Goal: Go to known website: Access a specific website the user already knows

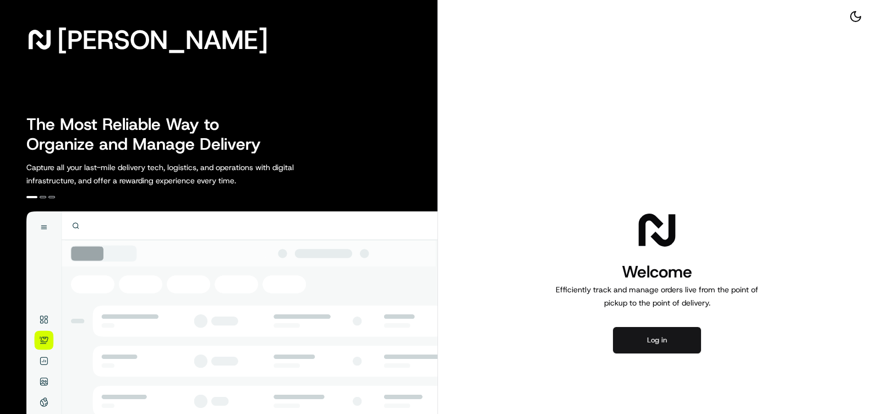
click at [667, 336] on button "Log in" at bounding box center [657, 340] width 88 height 26
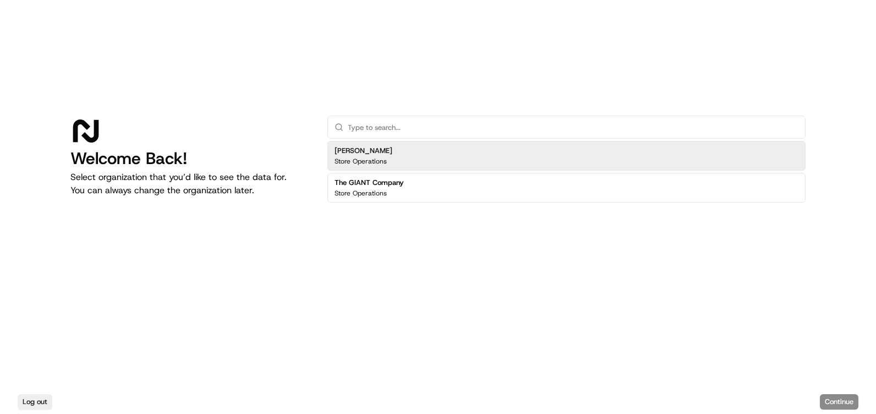
click at [358, 156] on div "[PERSON_NAME] Store Operations" at bounding box center [364, 156] width 58 height 20
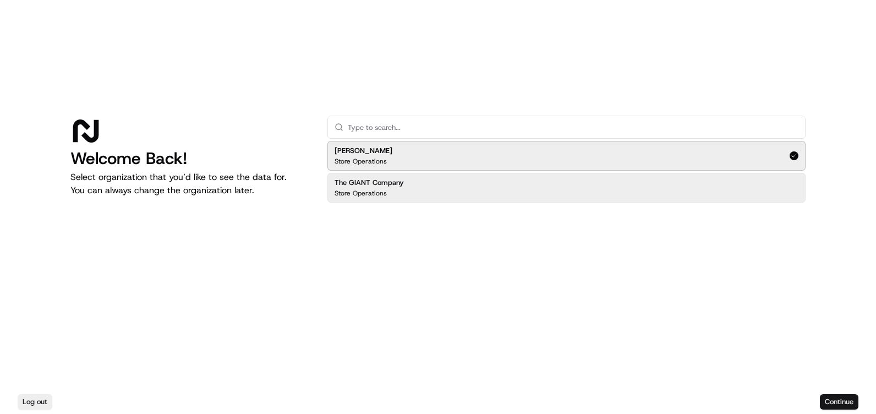
click at [826, 403] on button "Continue" at bounding box center [839, 401] width 39 height 15
